Goal: Task Accomplishment & Management: Manage account settings

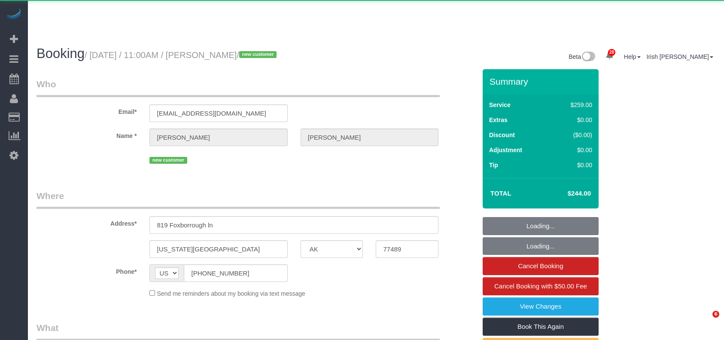
select select "[GEOGRAPHIC_DATA]"
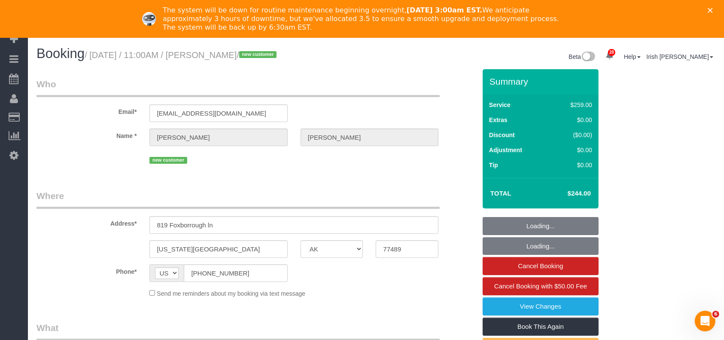
select select "string:fspay-b3670073-4a18-46a8-87e8-4f38ca10d981"
select select "object:2165"
select select "3"
select select "object:2252"
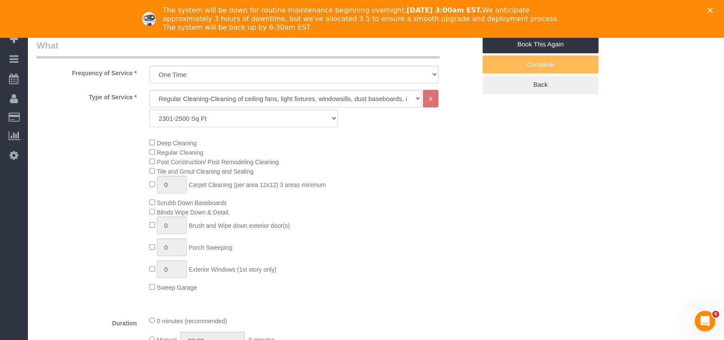
scroll to position [286, 0]
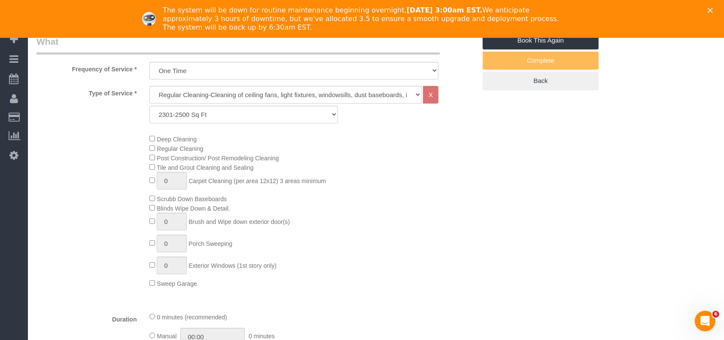
drag, startPoint x: 56, startPoint y: 256, endPoint x: 71, endPoint y: 239, distance: 22.8
click at [57, 257] on div "Deep Cleaning Regular Cleaning Post Construction/ Post Remodeling Cleaning Tile…" at bounding box center [256, 211] width 453 height 154
click at [713, 9] on polygon "Close" at bounding box center [710, 10] width 5 height 5
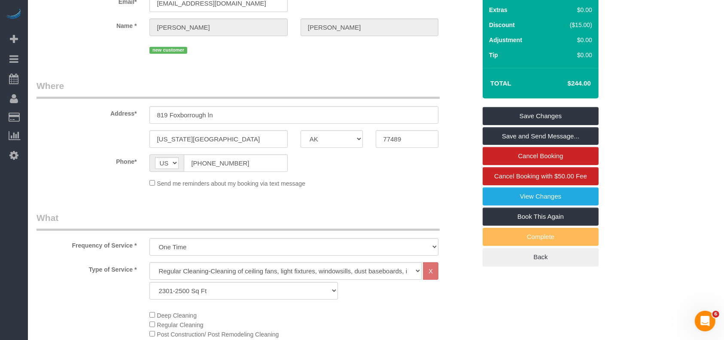
scroll to position [0, 0]
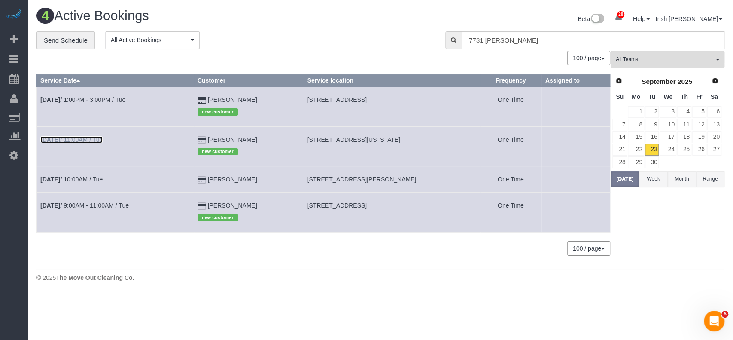
click at [84, 140] on link "[DATE] 11:00AM / Tue" at bounding box center [71, 139] width 62 height 7
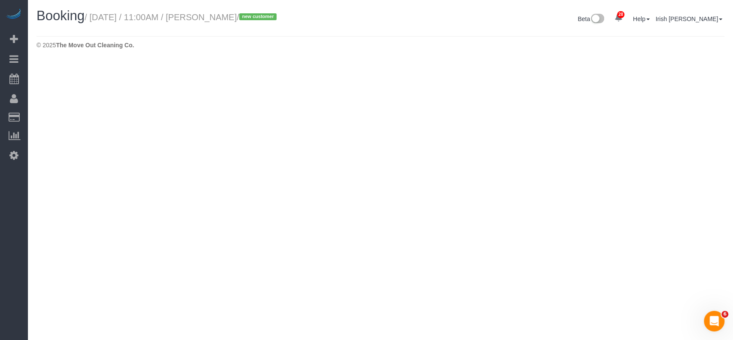
select select "[GEOGRAPHIC_DATA]"
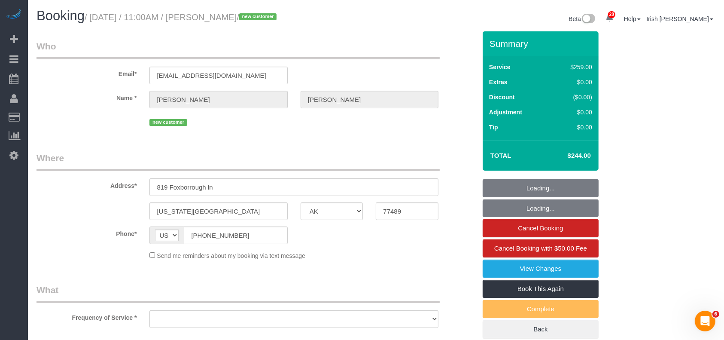
select select "string:fspay-b3670073-4a18-46a8-87e8-4f38ca10d981"
select select "3"
click at [346, 254] on div "Send me reminders about my booking via text message" at bounding box center [294, 254] width 302 height 9
select select "object:2795"
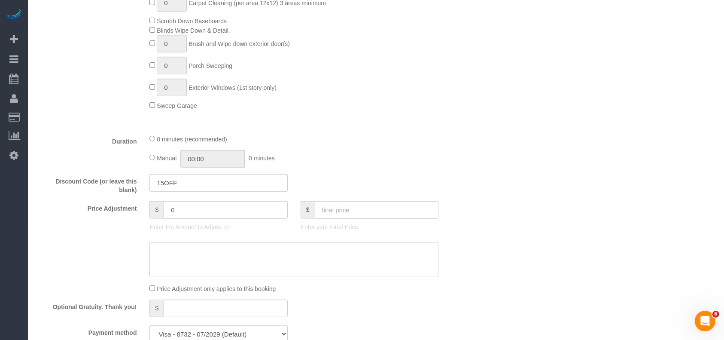
scroll to position [458, 0]
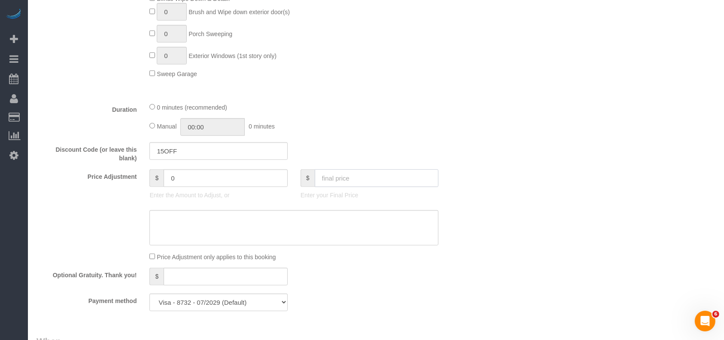
click at [329, 182] on input "text" at bounding box center [377, 178] width 124 height 18
paste input "text"
type input "49"
type input "-195"
click at [368, 182] on input "text" at bounding box center [377, 178] width 124 height 18
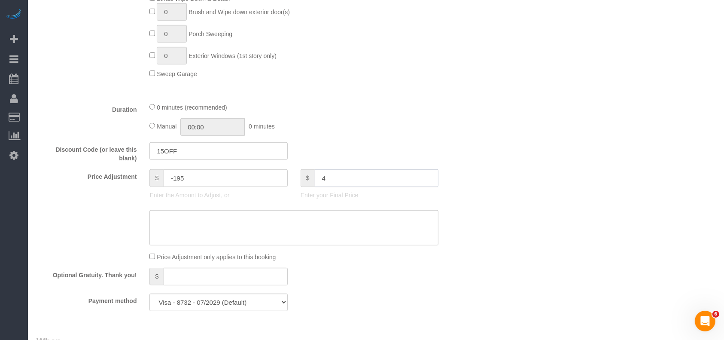
paste input "6"
type input "469"
type input "225"
click at [267, 232] on textarea at bounding box center [294, 227] width 289 height 35
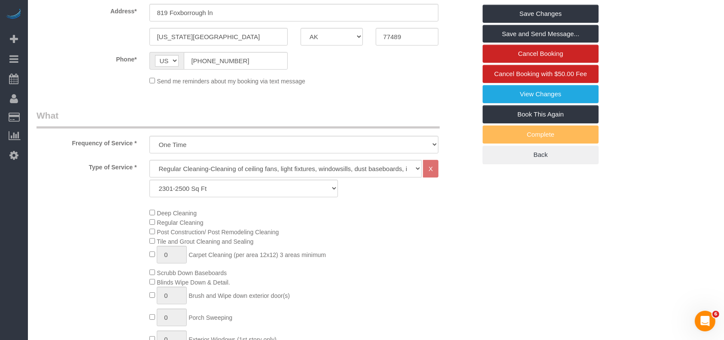
scroll to position [0, 0]
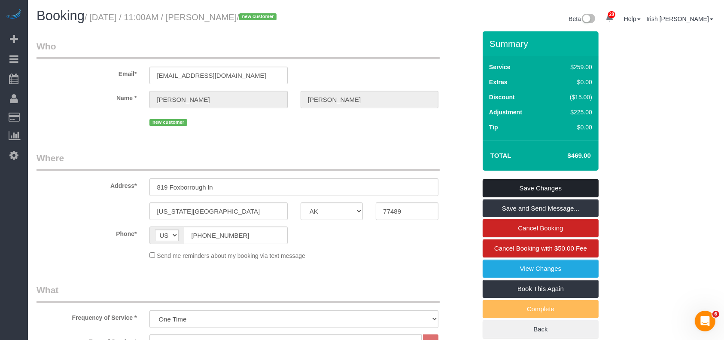
click at [522, 184] on link "Save Changes" at bounding box center [541, 188] width 116 height 18
